Goal: Navigation & Orientation: Find specific page/section

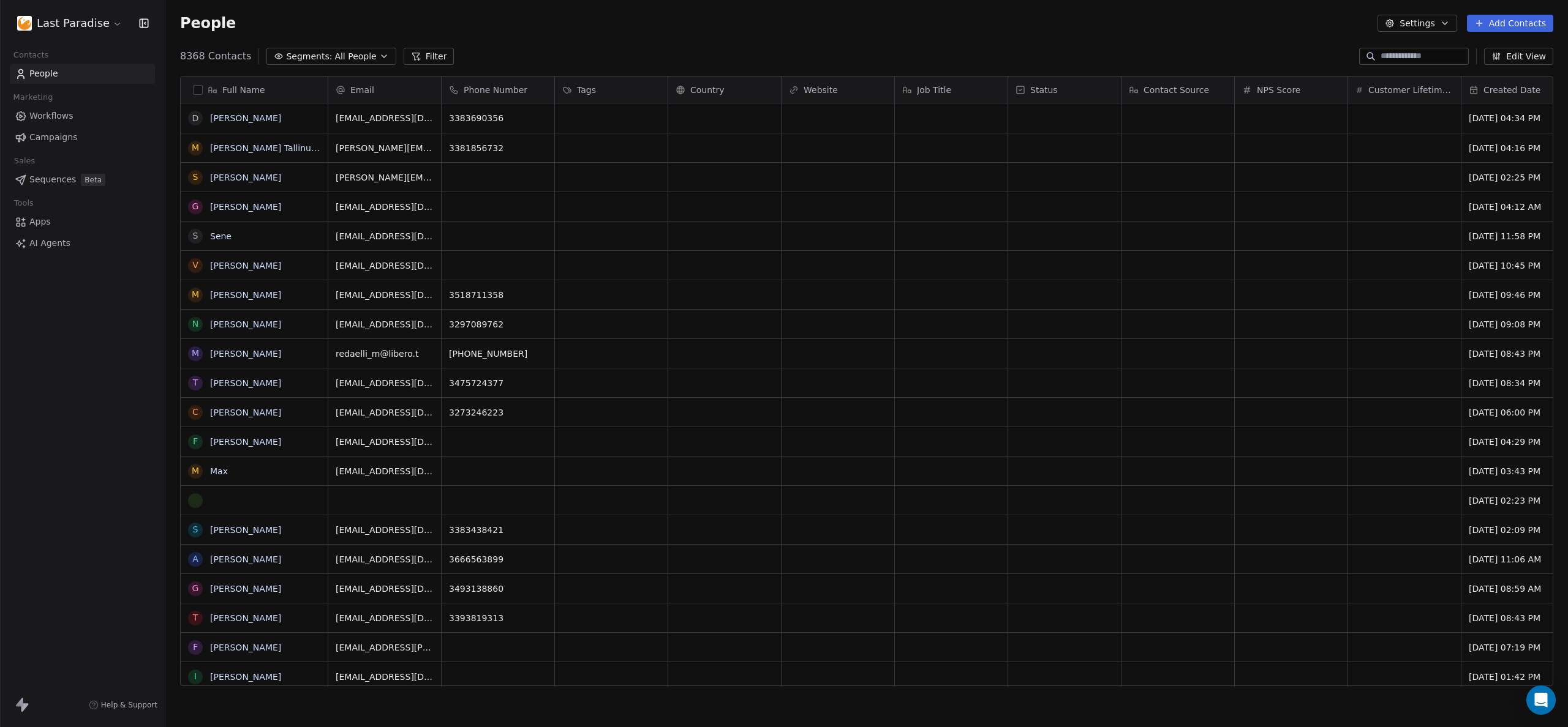
scroll to position [630, 1393]
click at [41, 120] on span "Workflows" at bounding box center [52, 115] width 44 height 12
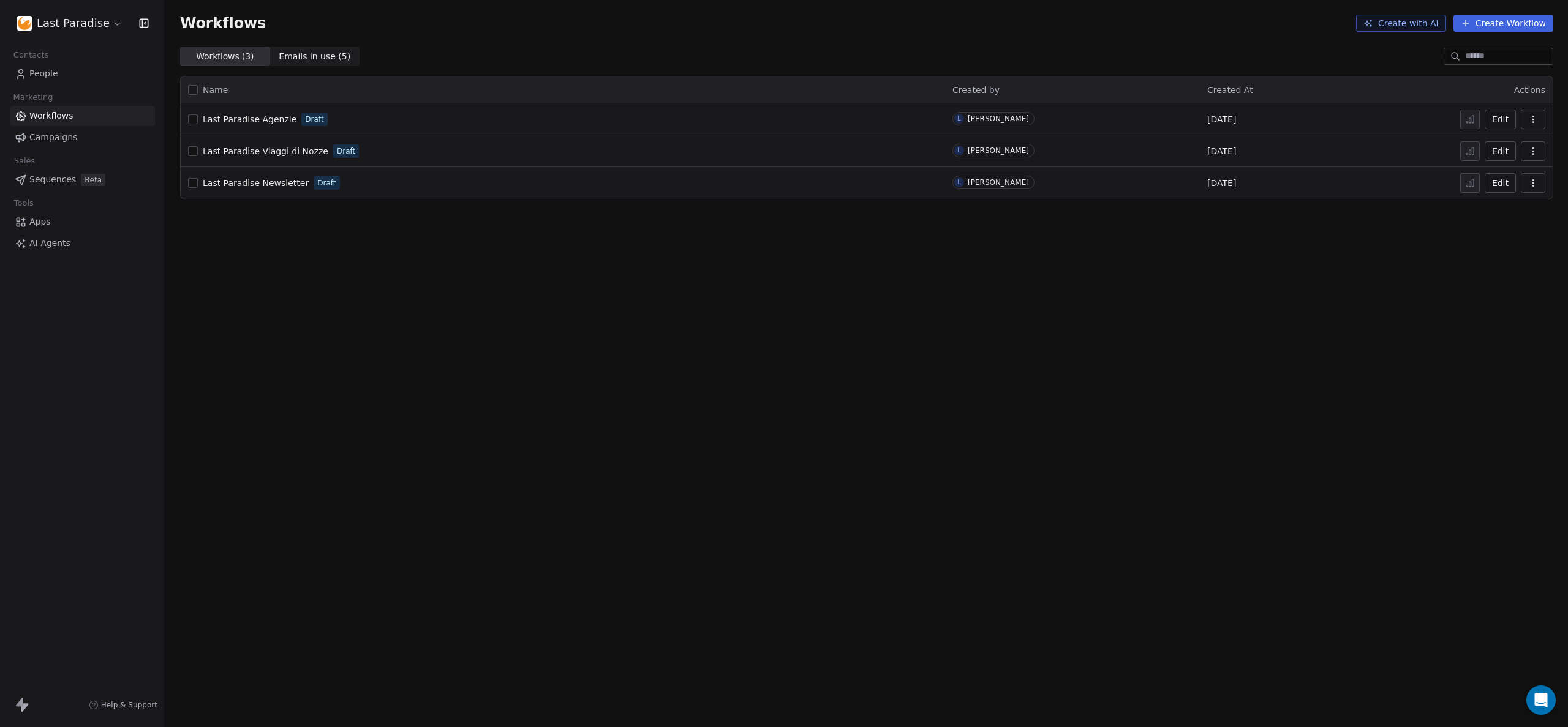
click at [47, 136] on span "Campaigns" at bounding box center [53, 137] width 48 height 12
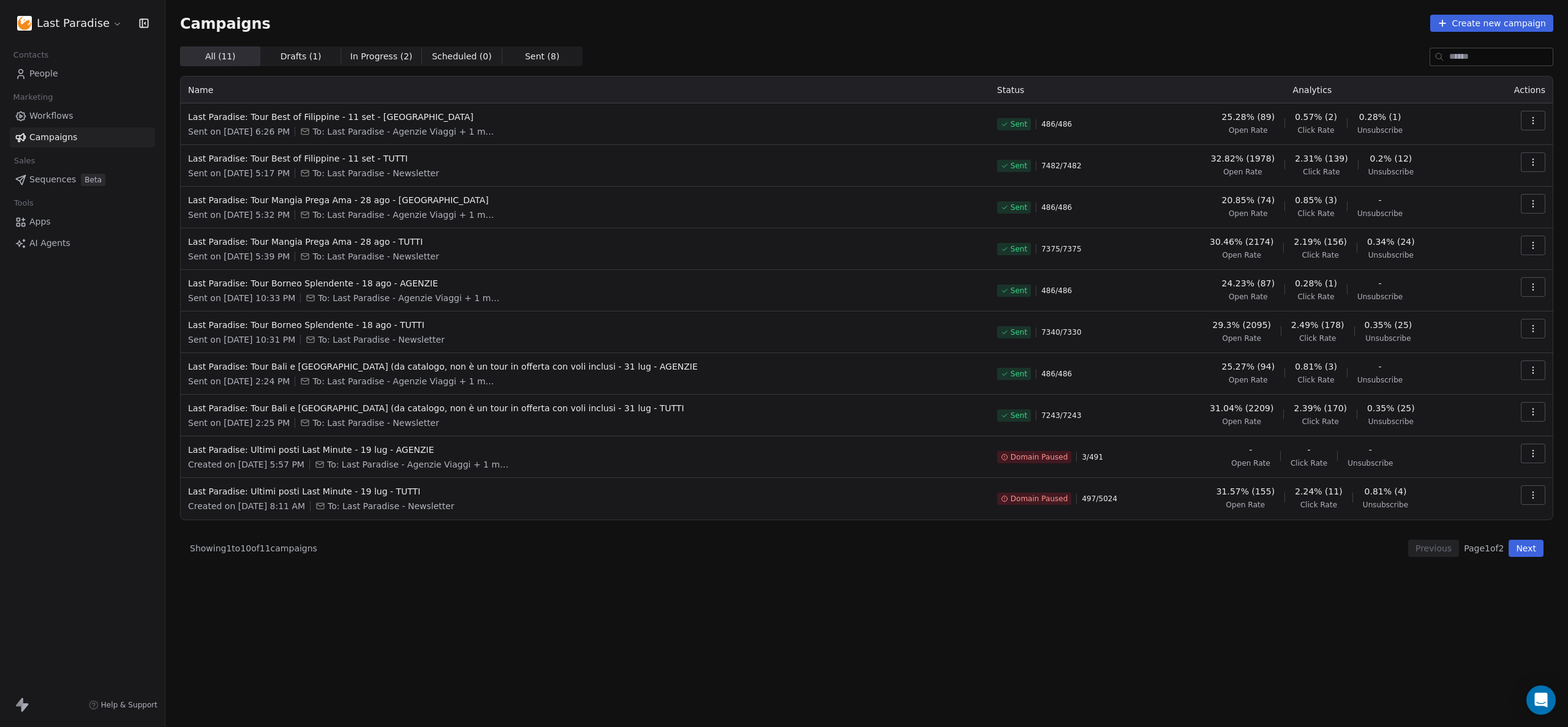
click at [44, 115] on span "Workflows" at bounding box center [52, 115] width 44 height 12
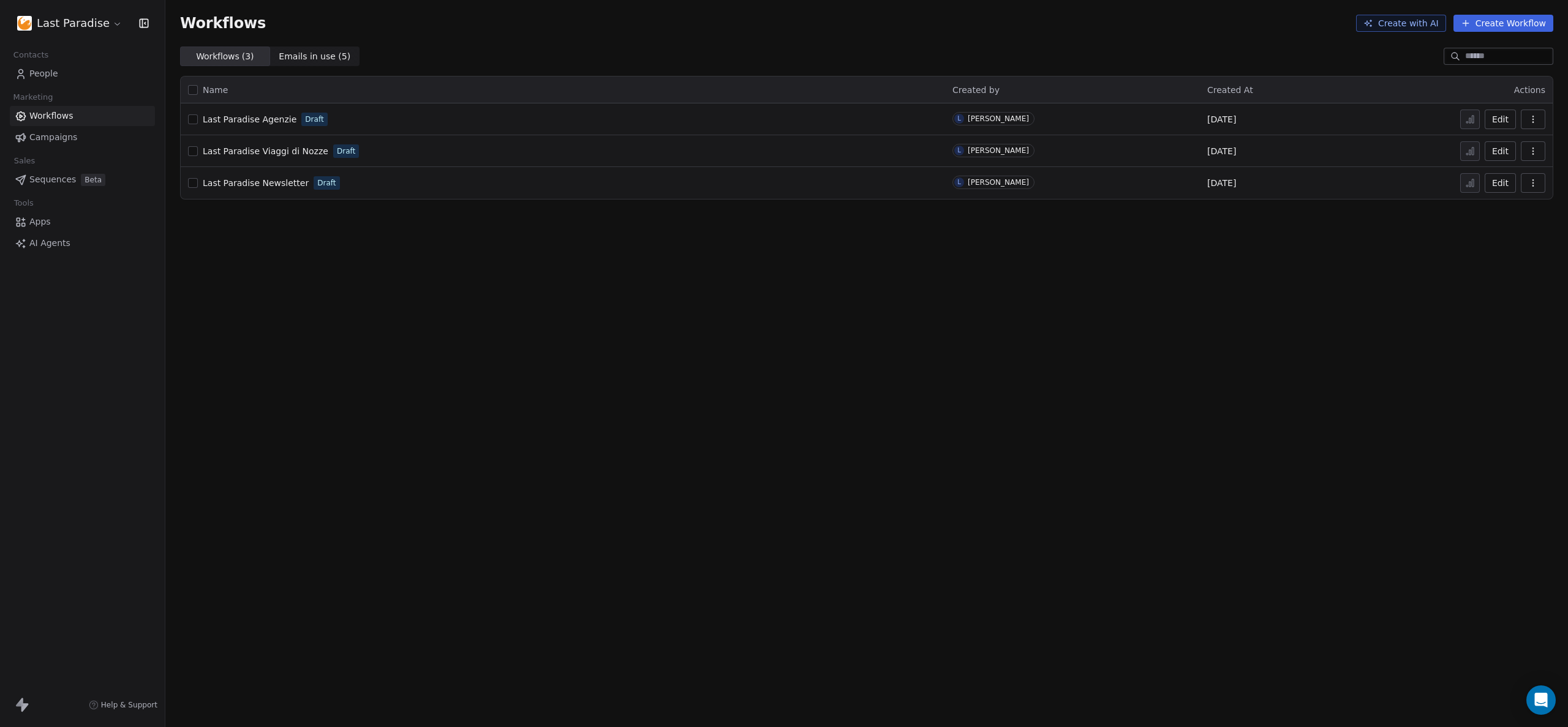
click at [297, 59] on span "Emails in use ( 5 )" at bounding box center [315, 56] width 72 height 12
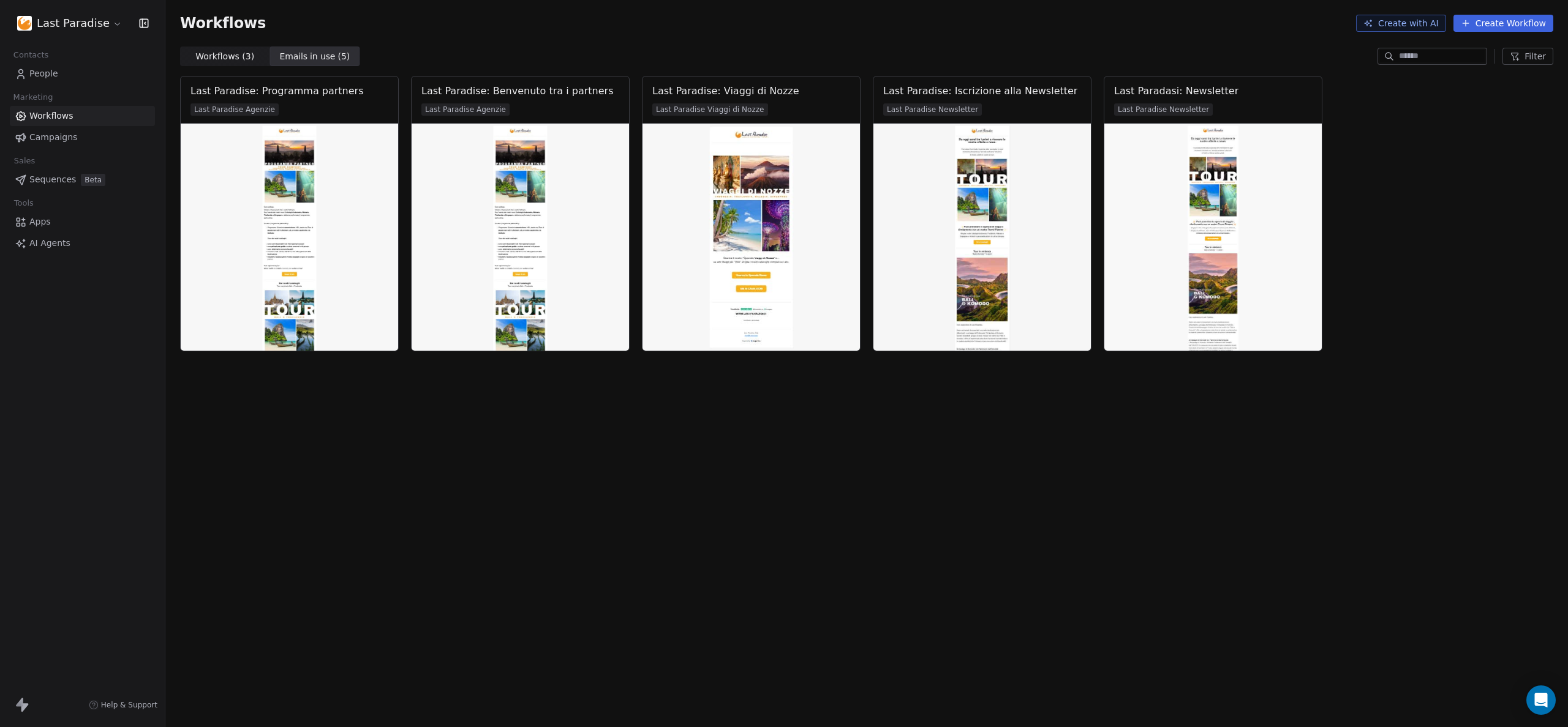
click at [220, 52] on span "Workflows ( 3 )" at bounding box center [224, 56] width 59 height 12
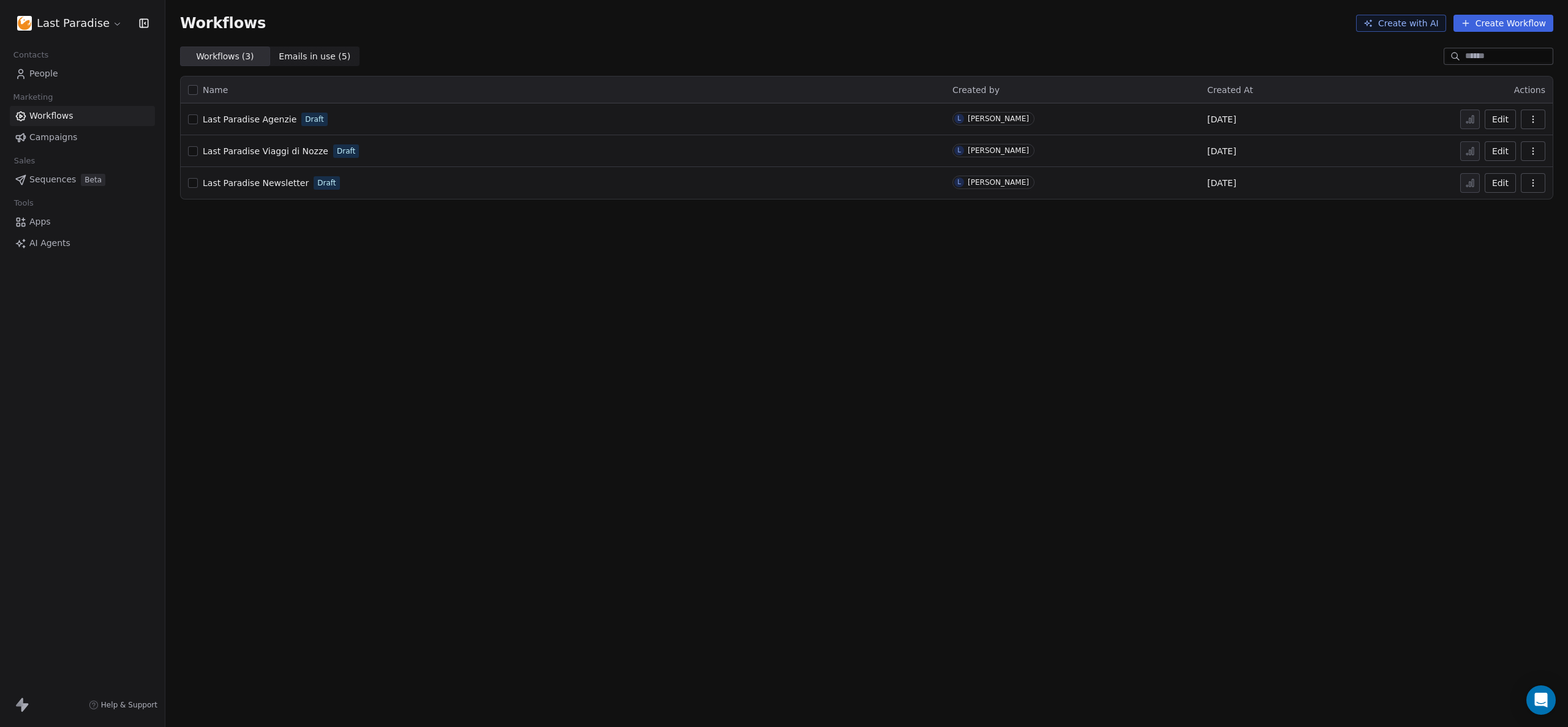
click at [76, 132] on link "Campaigns" at bounding box center [83, 137] width 145 height 20
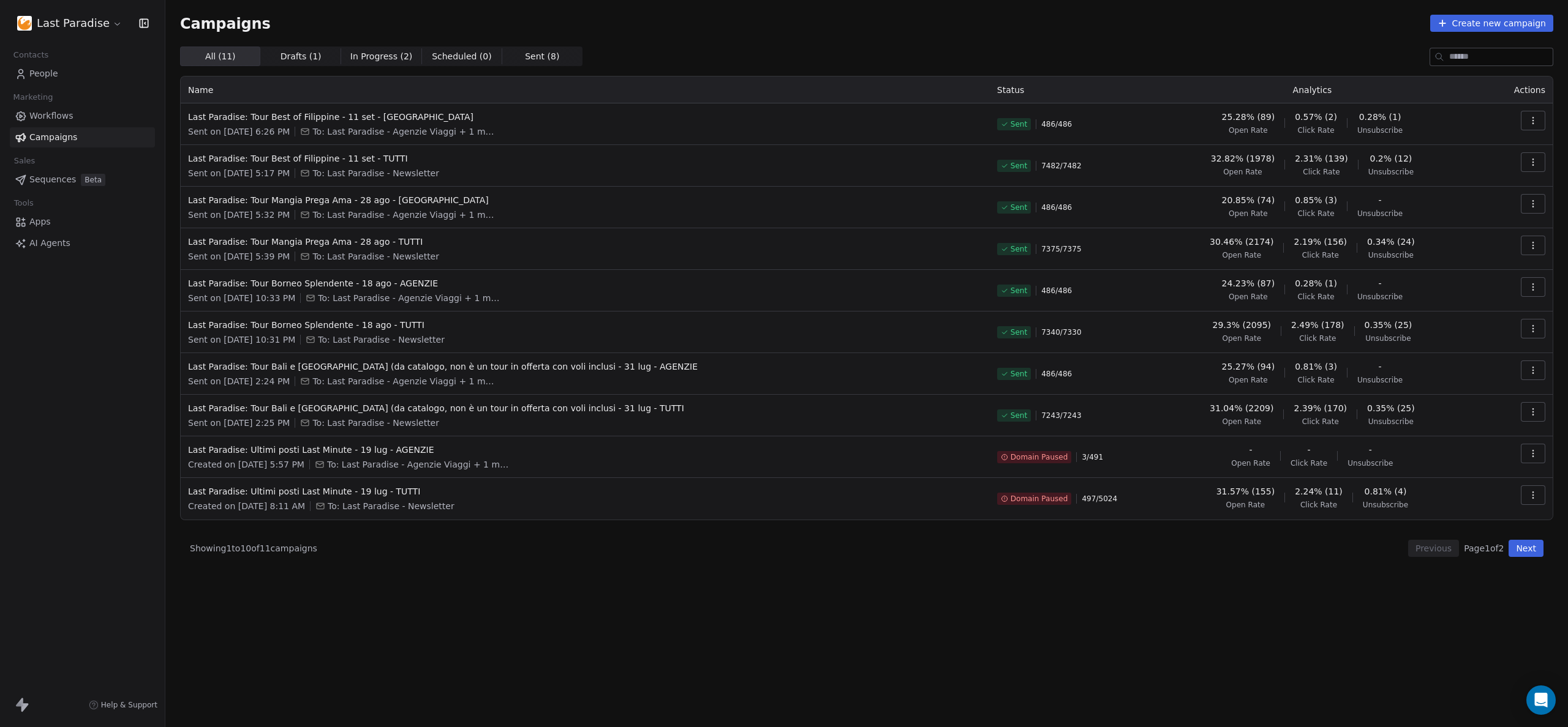
click at [78, 120] on link "Workflows" at bounding box center [83, 116] width 145 height 20
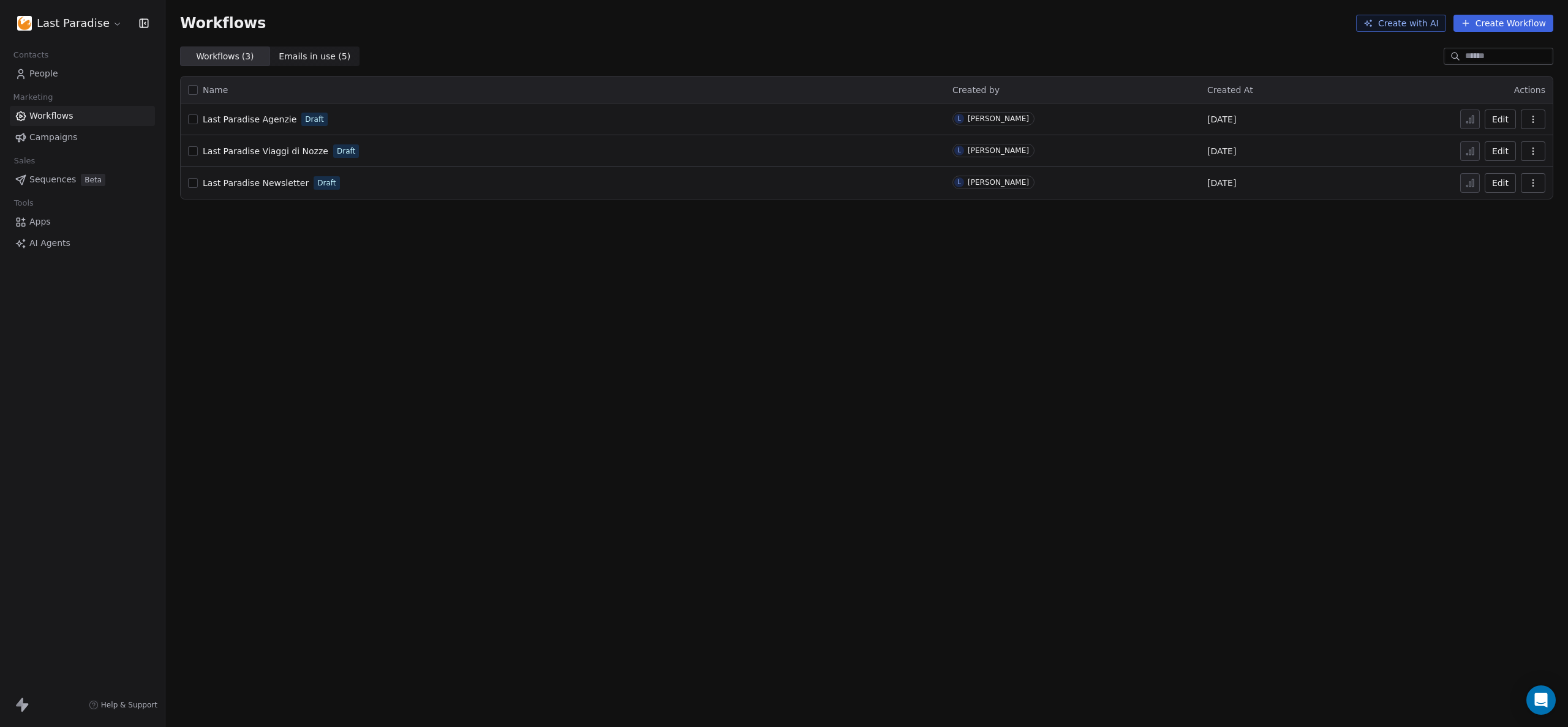
click at [254, 185] on span "Last Paradise Newsletter" at bounding box center [256, 183] width 106 height 10
click at [38, 129] on link "Campaigns" at bounding box center [83, 137] width 145 height 20
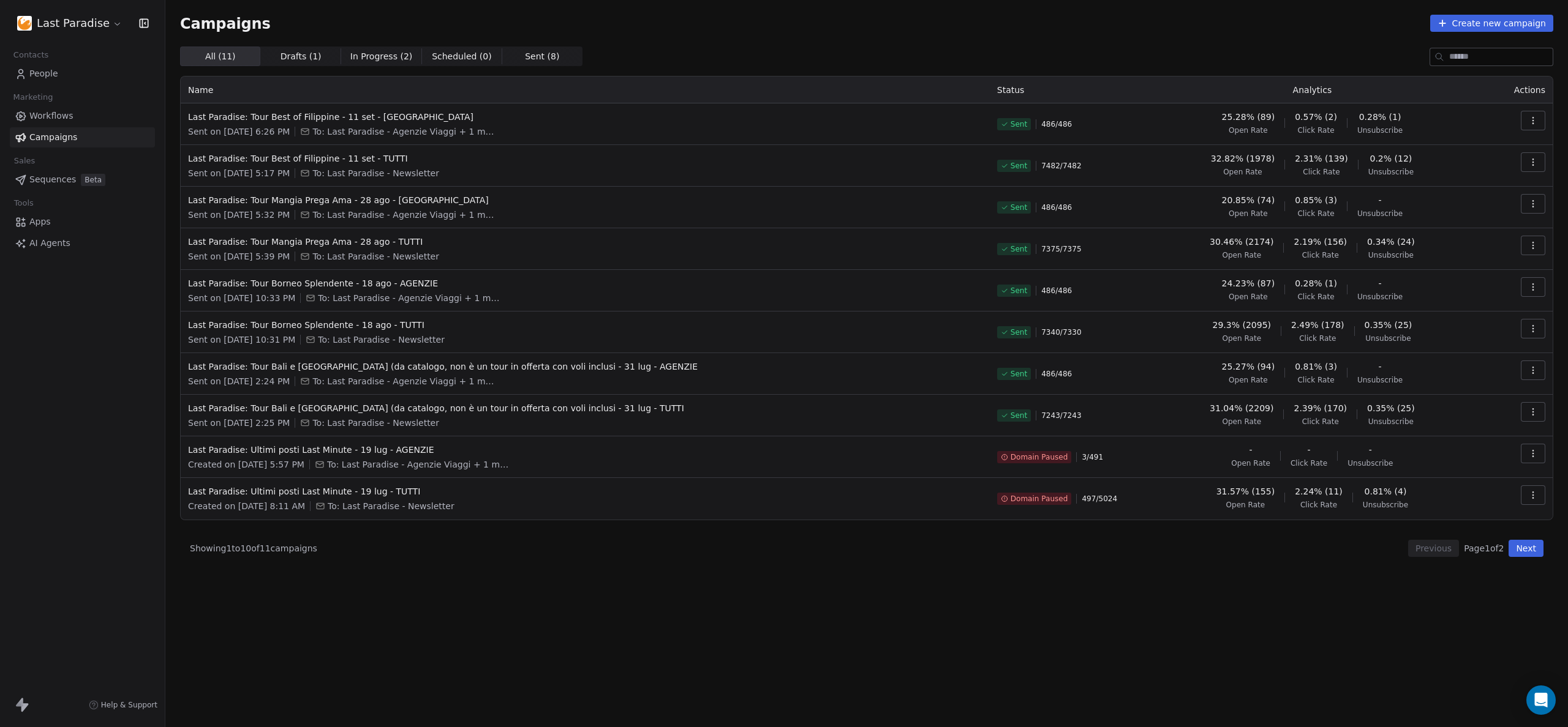
click at [38, 114] on span "Workflows" at bounding box center [52, 115] width 44 height 12
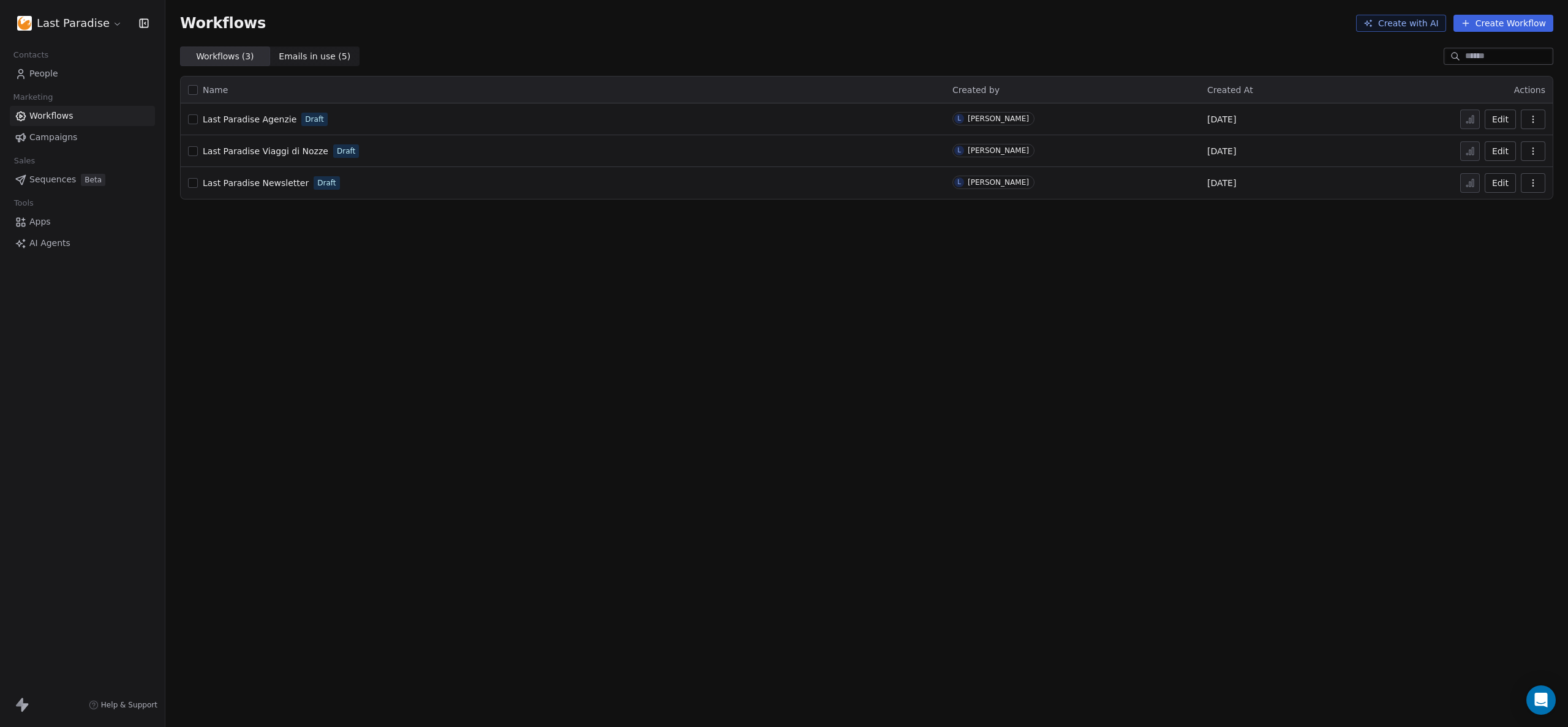
click at [581, 188] on div "Last Paradise Newsletter Draft" at bounding box center [563, 183] width 749 height 17
click at [274, 186] on span "Last Paradise Newsletter" at bounding box center [256, 183] width 106 height 10
click at [51, 136] on span "Campaigns" at bounding box center [53, 137] width 48 height 12
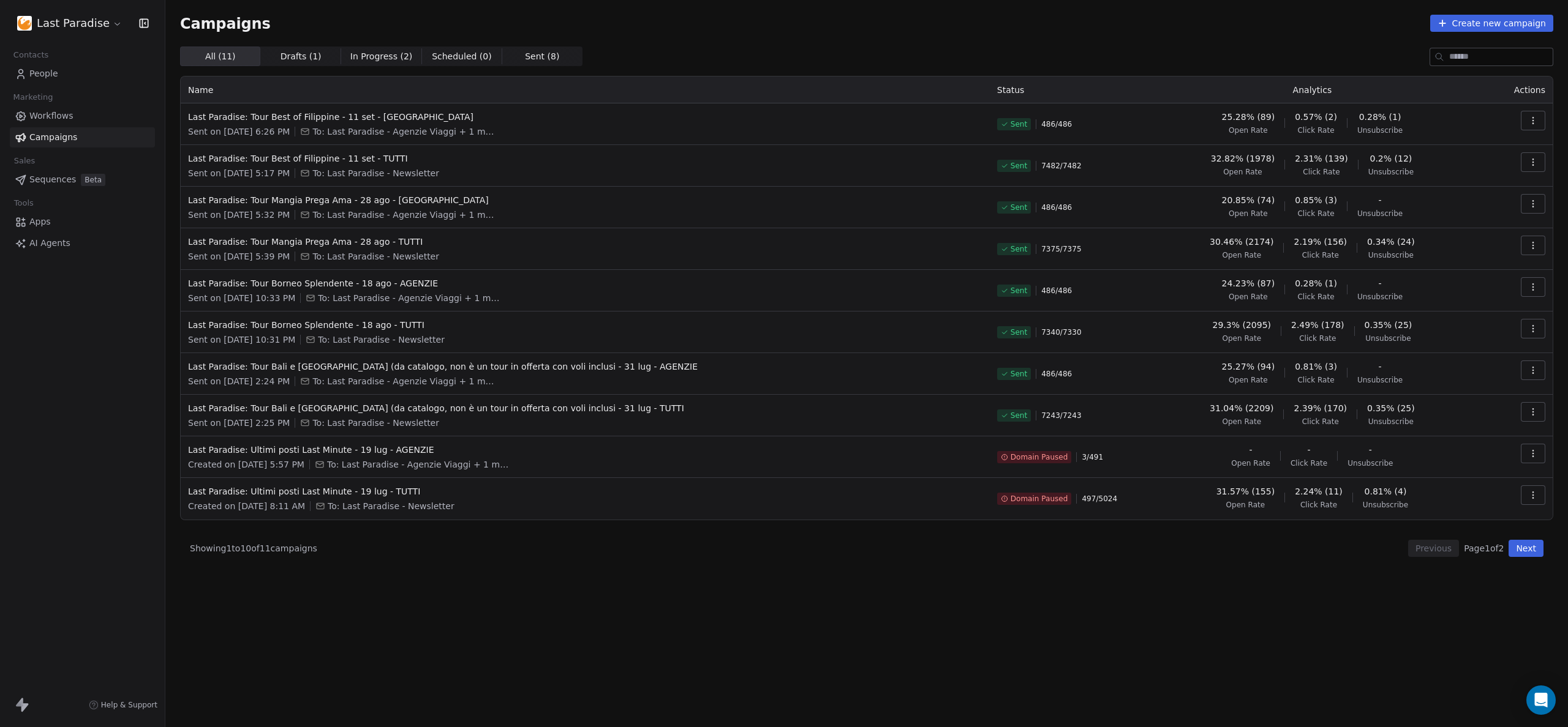
click at [71, 115] on span "Workflows" at bounding box center [52, 115] width 44 height 12
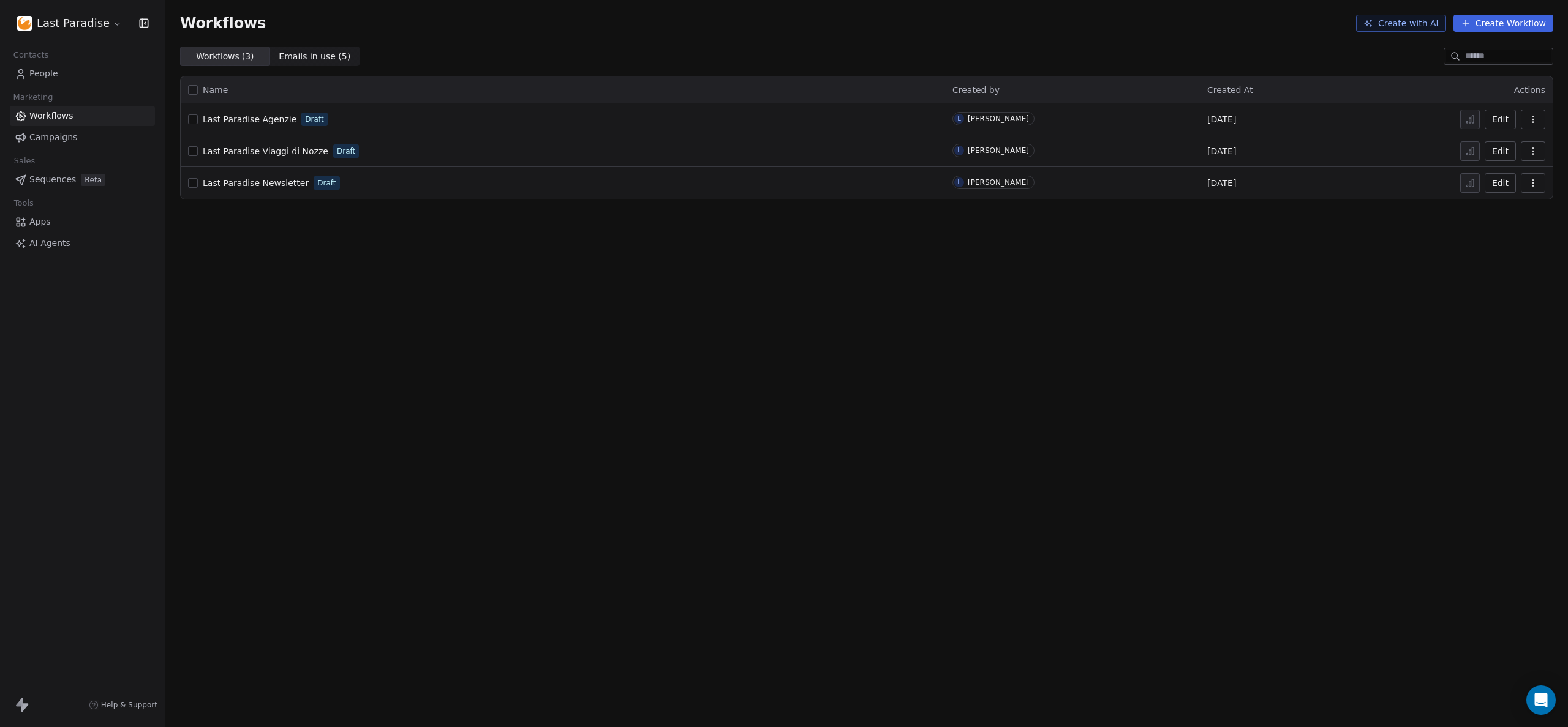
click at [235, 182] on span "Last Paradise Newsletter" at bounding box center [256, 183] width 106 height 10
click at [248, 153] on span "Last Paradise Viaggi di Nozze" at bounding box center [265, 151] width 126 height 10
click at [221, 115] on span "Last Paradise Agenzie" at bounding box center [250, 119] width 94 height 10
click at [44, 136] on span "Campaigns" at bounding box center [53, 137] width 48 height 12
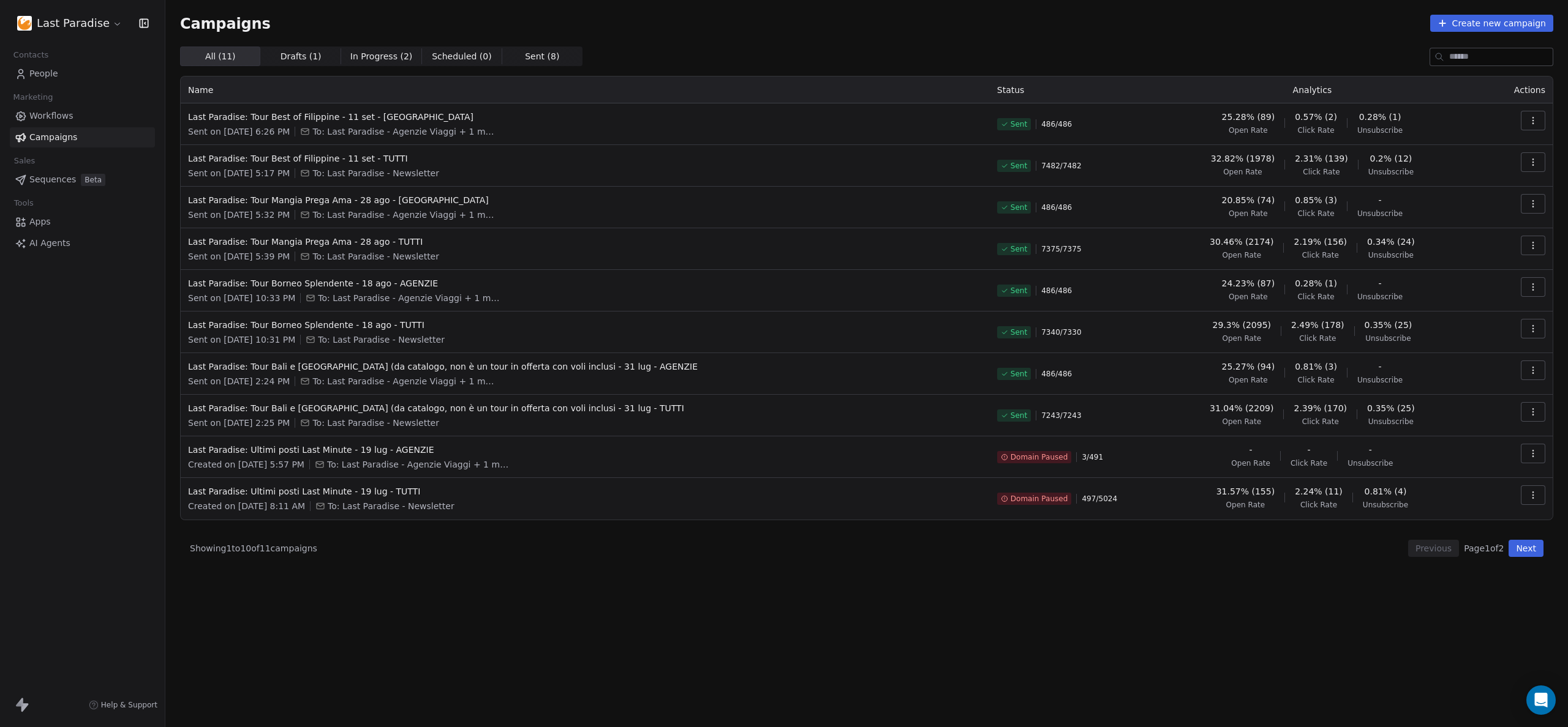
click at [44, 74] on span "People" at bounding box center [44, 73] width 29 height 12
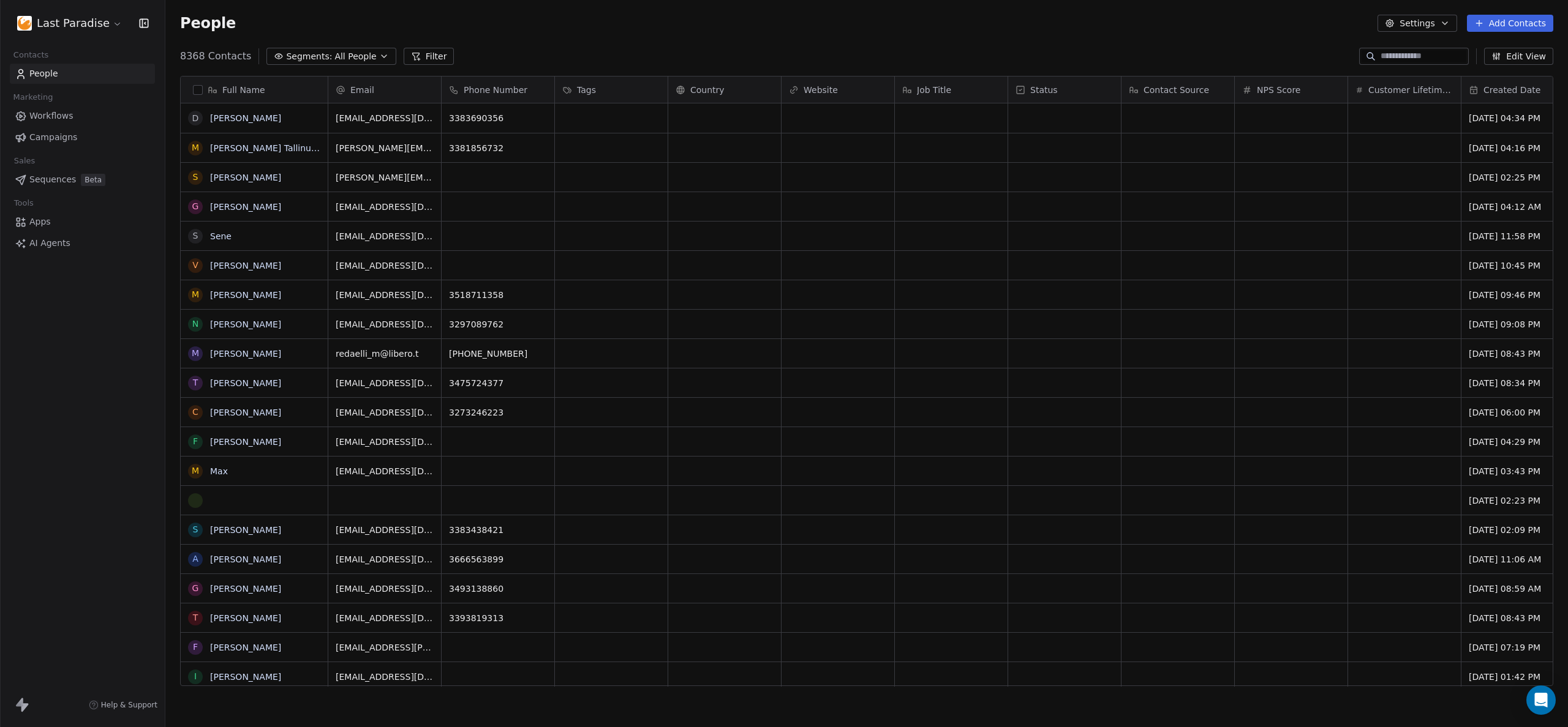
scroll to position [630, 1393]
click at [318, 48] on button "Segments: All People" at bounding box center [331, 56] width 130 height 17
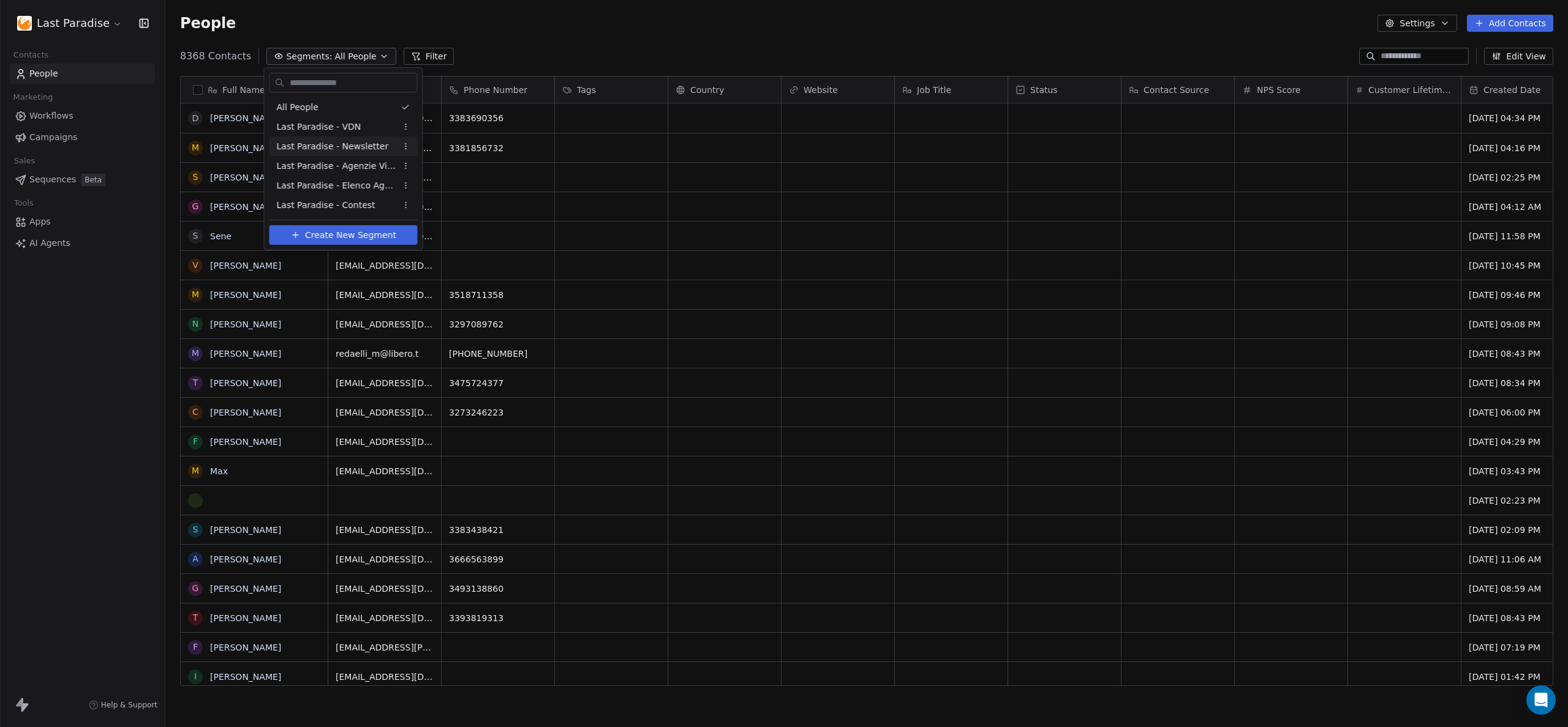
click at [318, 146] on span "Last Paradise - Newsletter" at bounding box center [333, 147] width 112 height 12
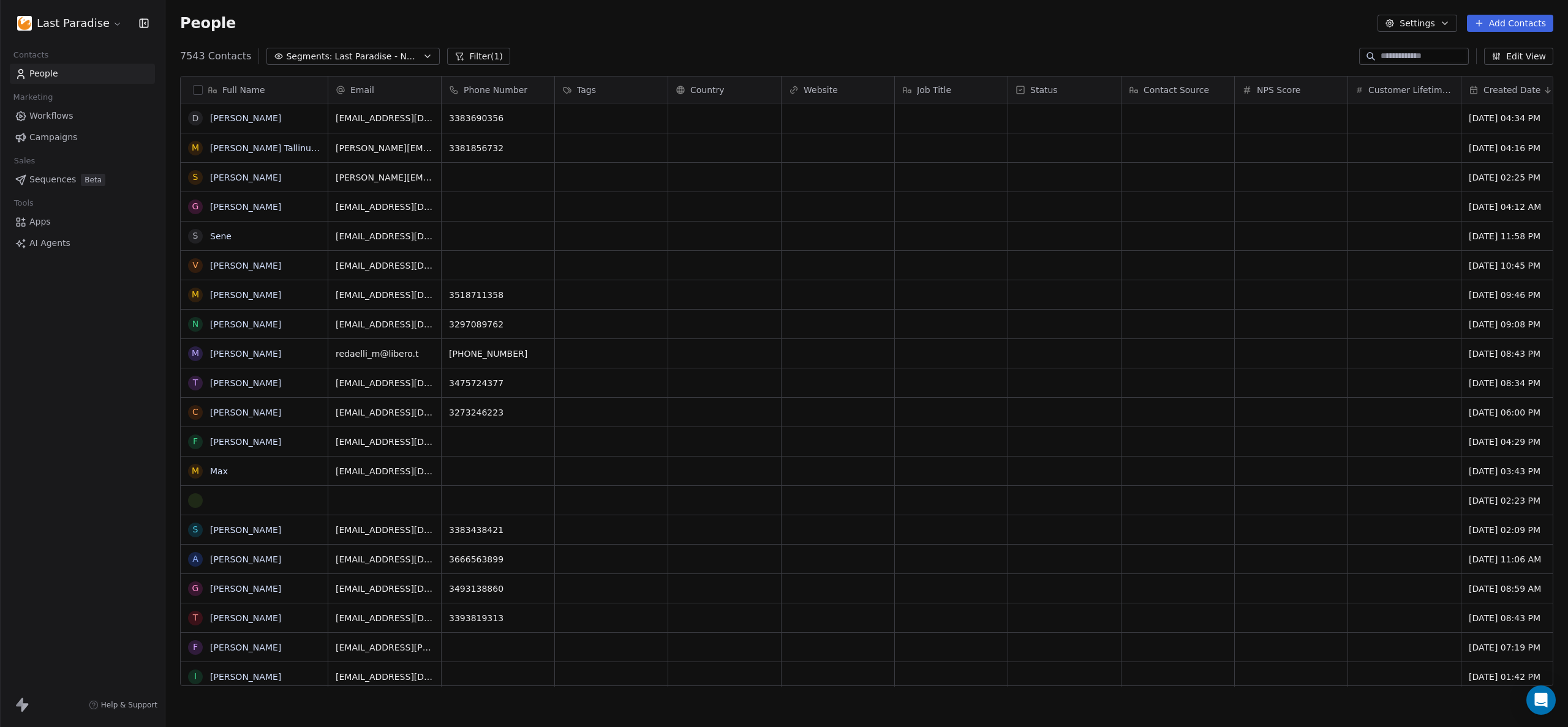
click at [610, 23] on div "People Settings Add Contacts" at bounding box center [866, 23] width 1373 height 17
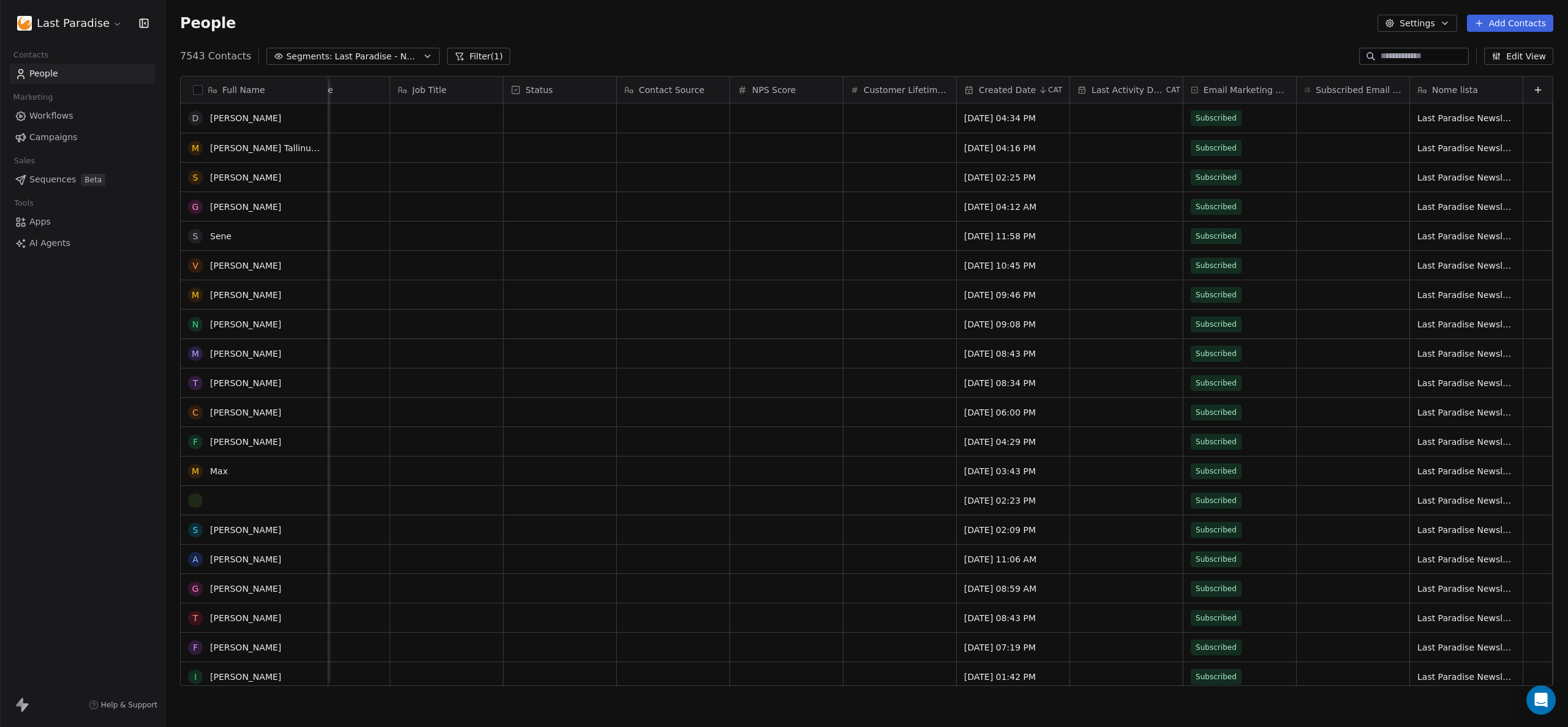
scroll to position [0, 0]
